Goal: Task Accomplishment & Management: Manage account settings

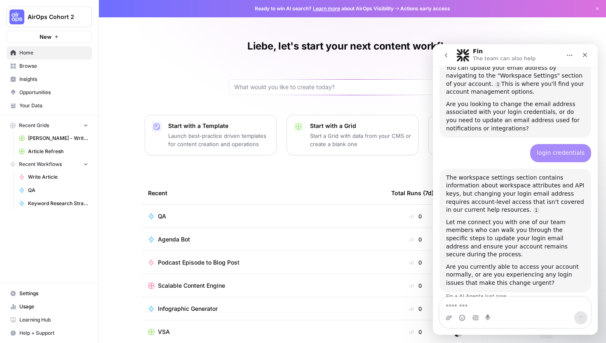
scroll to position [269, 0]
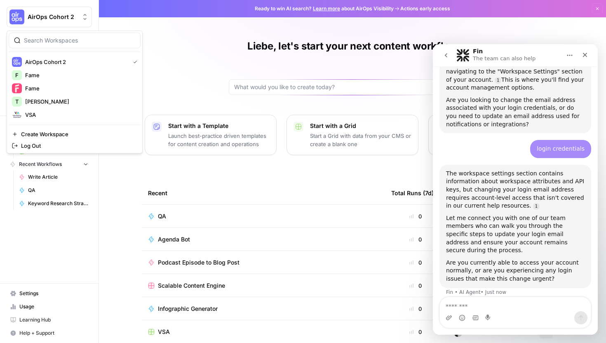
click at [67, 17] on span "AirOps Cohort 2" at bounding box center [53, 17] width 50 height 8
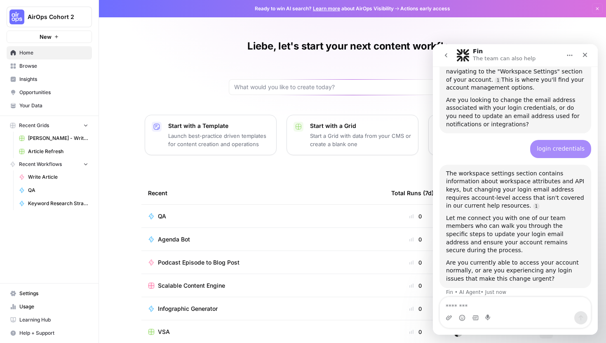
click at [66, 240] on div "AirOps Cohort 2 New Home Browse Insights Opportunities Your Data Recent Grids […" at bounding box center [49, 171] width 99 height 343
click at [35, 56] on span "Home" at bounding box center [53, 52] width 69 height 7
click at [34, 111] on link "Your Data" at bounding box center [49, 105] width 85 height 13
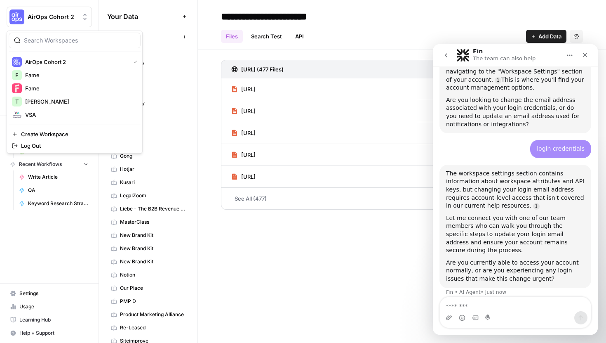
click at [75, 15] on span "AirOps Cohort 2" at bounding box center [53, 17] width 50 height 8
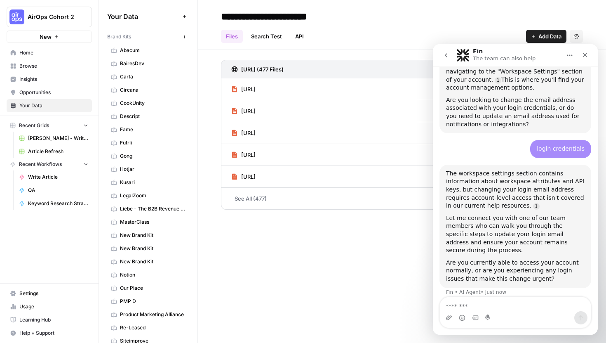
click at [23, 291] on span "Settings" at bounding box center [53, 292] width 69 height 7
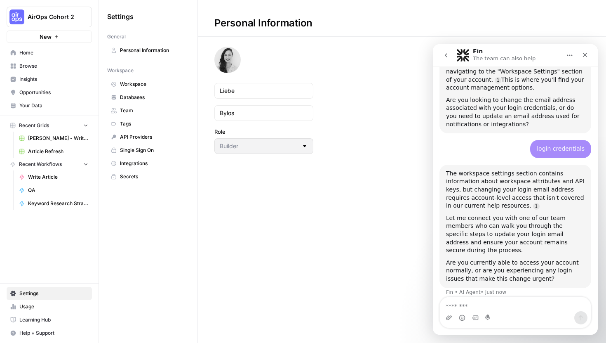
click at [161, 85] on span "Workspace" at bounding box center [153, 83] width 66 height 7
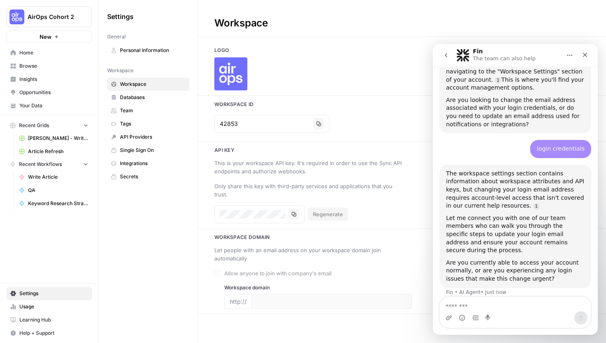
click at [66, 19] on span "AirOps Cohort 2" at bounding box center [53, 17] width 50 height 8
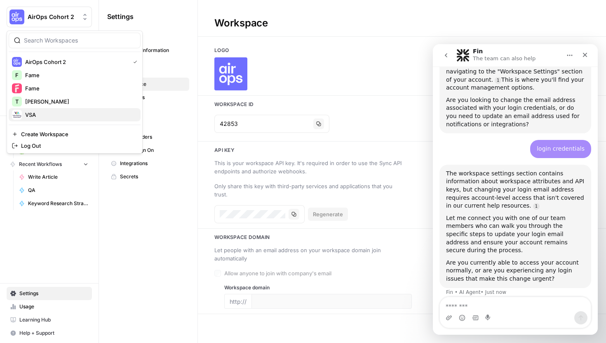
click at [39, 111] on span "VSA" at bounding box center [79, 114] width 109 height 8
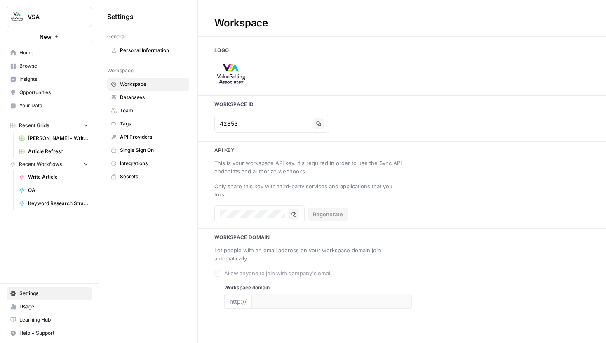
click at [16, 12] on img "Workspace: VSA" at bounding box center [16, 16] width 15 height 15
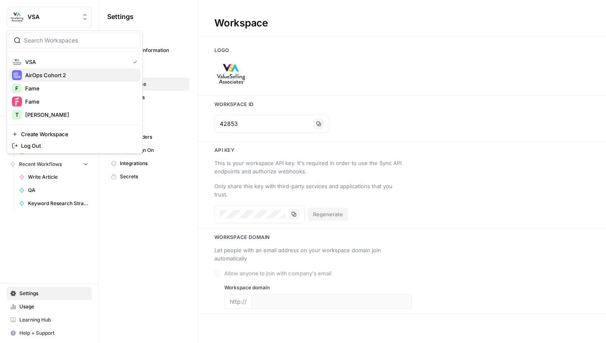
click at [51, 72] on span "AirOps Cohort 2" at bounding box center [79, 75] width 109 height 8
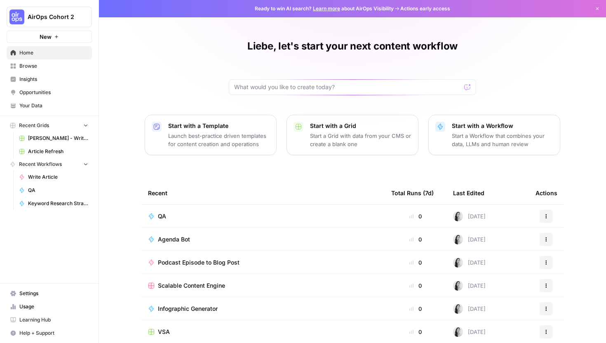
click at [35, 297] on link "Settings" at bounding box center [49, 293] width 85 height 13
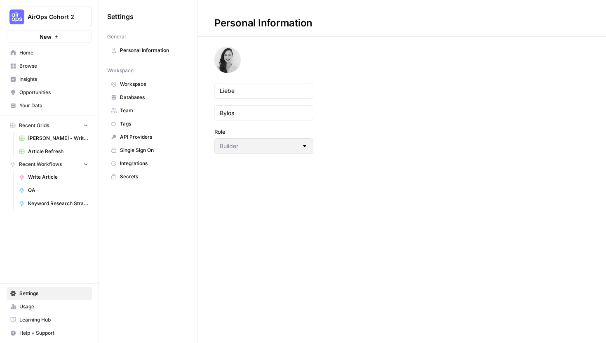
click at [147, 111] on span "Team" at bounding box center [153, 110] width 66 height 7
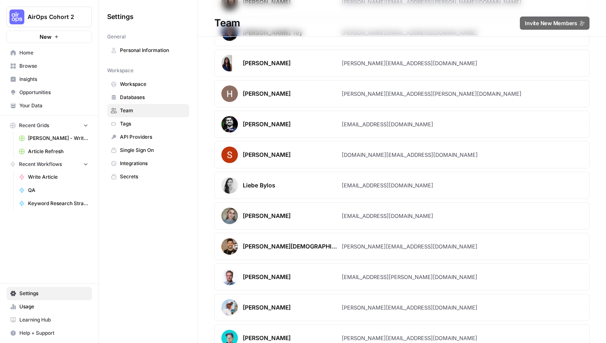
scroll to position [180, 0]
click at [252, 191] on div "Liebe Bylos" at bounding box center [281, 185] width 120 height 16
click at [234, 187] on img at bounding box center [229, 185] width 16 height 16
click at [370, 183] on div "liebe@fame.so" at bounding box center [388, 185] width 92 height 8
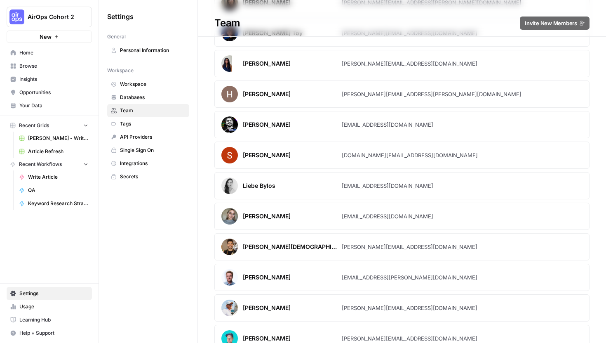
click at [130, 208] on div "Settings General Personal Information Workspace Workspace Databases Team Tags A…" at bounding box center [148, 171] width 99 height 343
click at [160, 122] on span "Tags" at bounding box center [153, 123] width 66 height 7
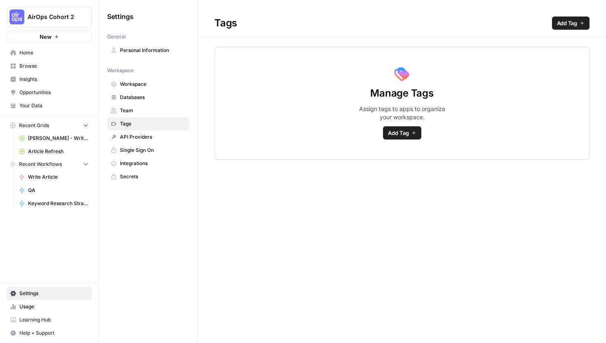
click at [161, 86] on span "Workspace" at bounding box center [153, 83] width 66 height 7
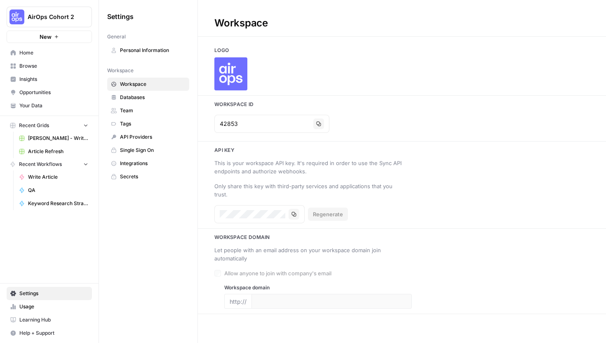
click at [24, 13] on button "AirOps Cohort 2" at bounding box center [49, 17] width 85 height 21
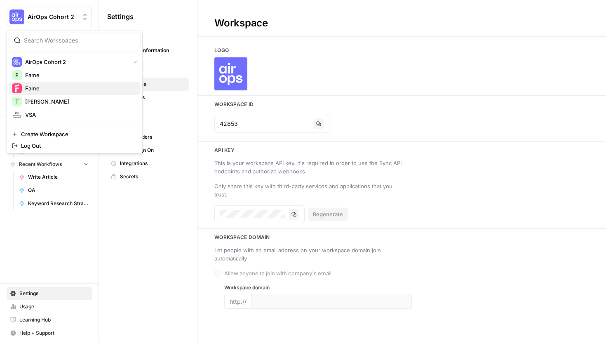
click at [38, 86] on span "Fame" at bounding box center [79, 88] width 109 height 8
